Goal: Book appointment/travel/reservation

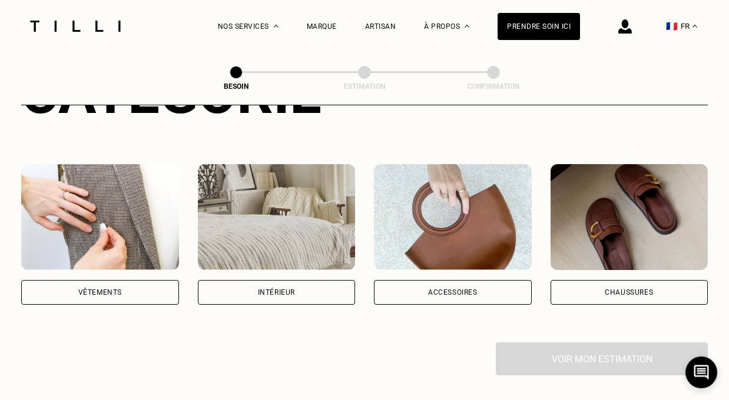
scroll to position [187, 0]
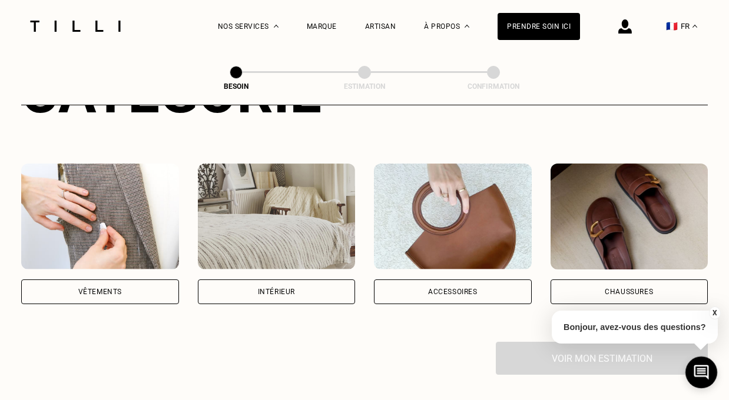
click at [274, 288] on div "Intérieur" at bounding box center [276, 291] width 37 height 7
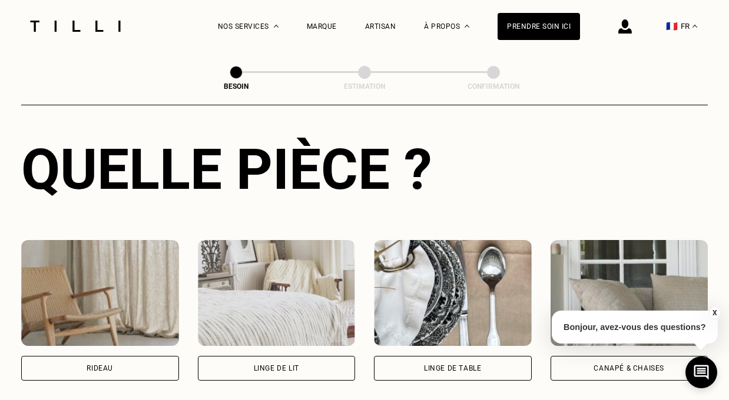
scroll to position [442, 0]
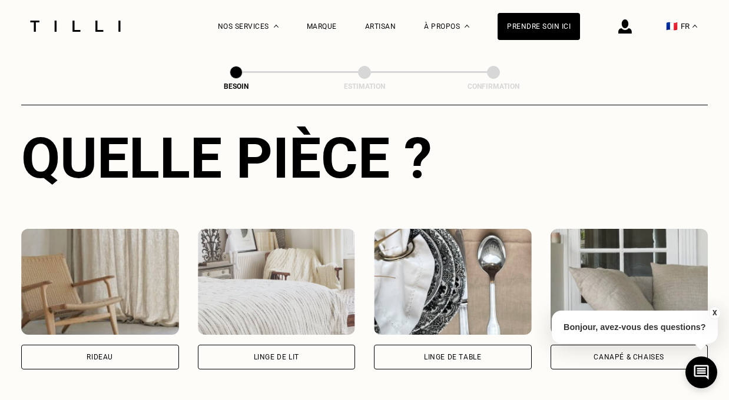
click at [148, 345] on div "Rideau" at bounding box center [100, 357] width 158 height 25
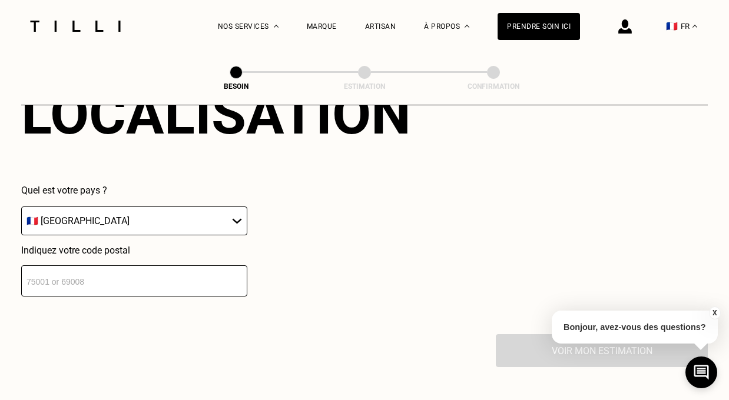
scroll to position [806, 0]
click at [149, 206] on select "🇩🇪 [GEOGRAPHIC_DATA] 🇦🇹 [GEOGRAPHIC_DATA] 🇧🇪 [GEOGRAPHIC_DATA] 🇧🇬 Bulgarie 🇨🇾 C…" at bounding box center [134, 220] width 226 height 29
select select "LU"
click at [21, 206] on select "🇩🇪 [GEOGRAPHIC_DATA] 🇦🇹 [GEOGRAPHIC_DATA] 🇧🇪 [GEOGRAPHIC_DATA] 🇧🇬 Bulgarie 🇨🇾 C…" at bounding box center [134, 220] width 226 height 29
click at [87, 265] on input "number" at bounding box center [134, 280] width 226 height 31
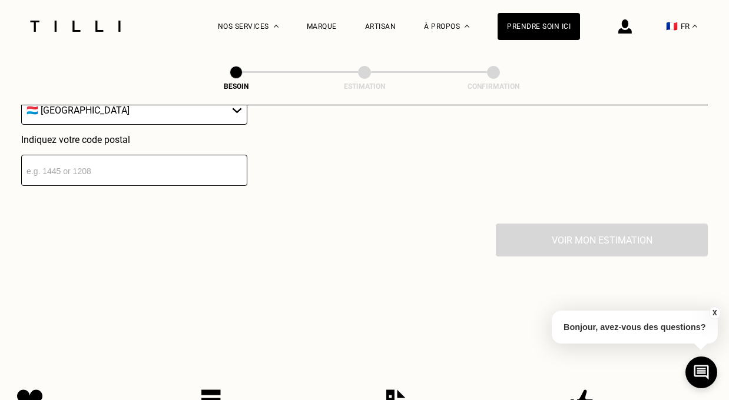
scroll to position [917, 0]
click at [92, 154] on input "number" at bounding box center [134, 169] width 226 height 31
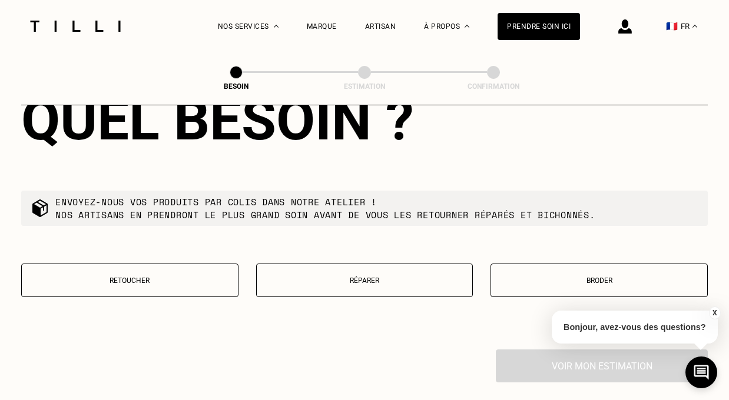
scroll to position [1116, 0]
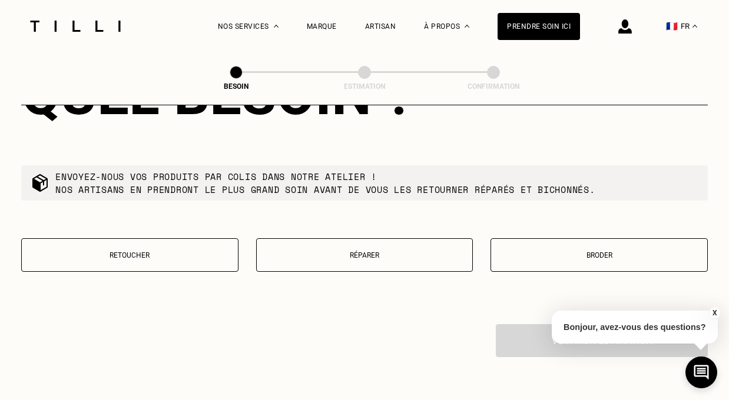
type input "3329"
click at [525, 248] on button "Broder" at bounding box center [598, 255] width 217 height 34
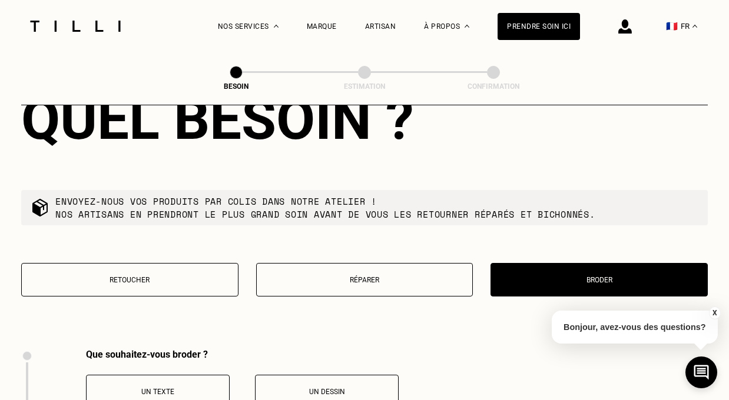
scroll to position [1079, 0]
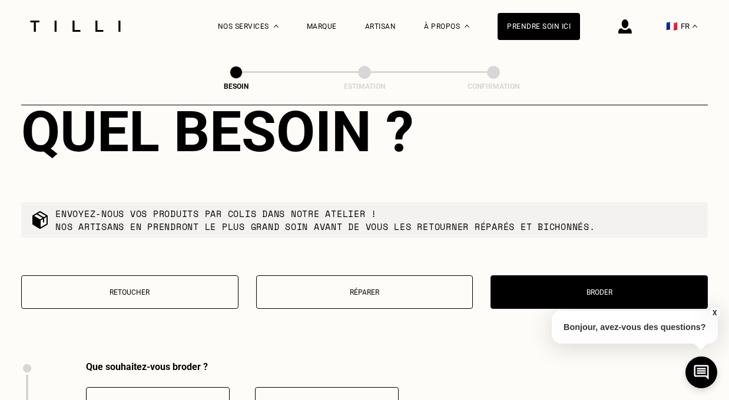
click at [168, 276] on button "Retoucher" at bounding box center [129, 293] width 217 height 34
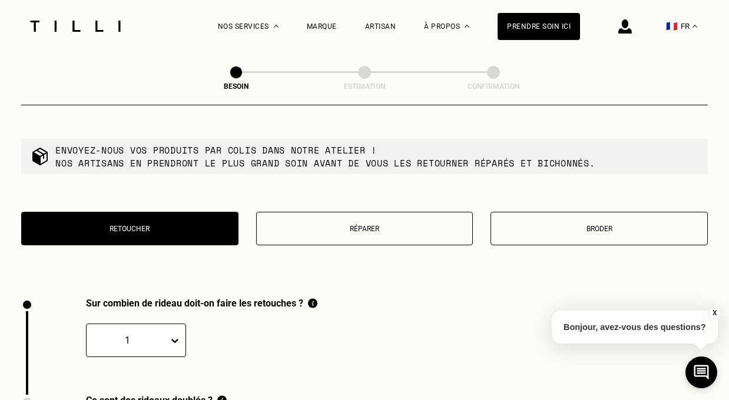
scroll to position [1128, 0]
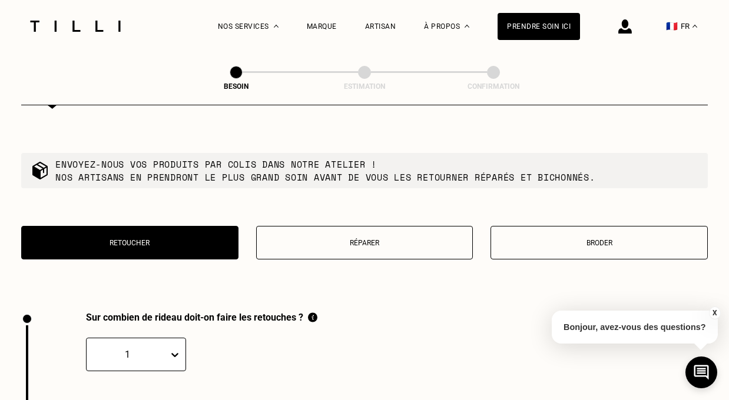
click at [310, 212] on div "Quel besoin ? Envoyez-nous vos produits par colis dans notre atelier ! Nos arti…" at bounding box center [364, 162] width 686 height 300
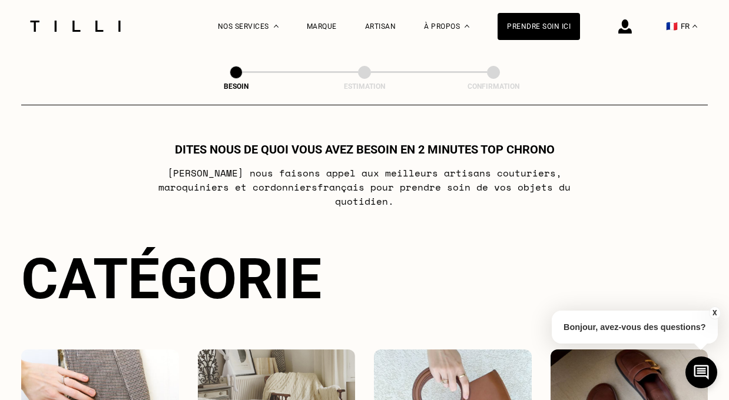
scroll to position [2, 0]
